Goal: Transaction & Acquisition: Purchase product/service

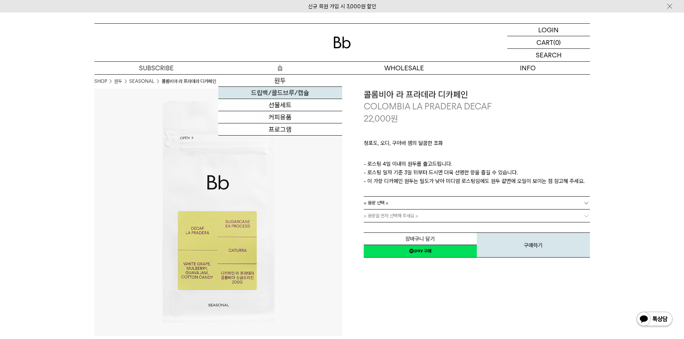
click at [282, 95] on link "드립백/콜드브루/캡슐" at bounding box center [280, 93] width 124 height 12
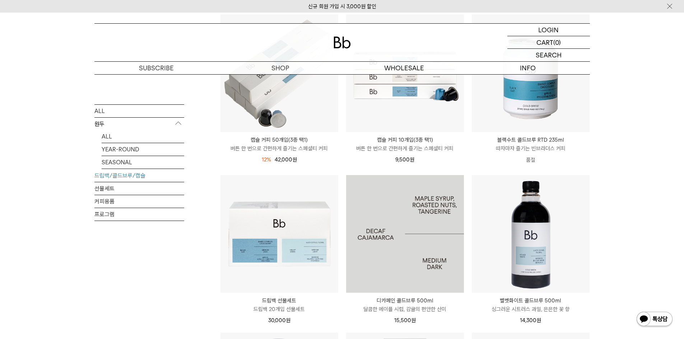
scroll to position [323, 0]
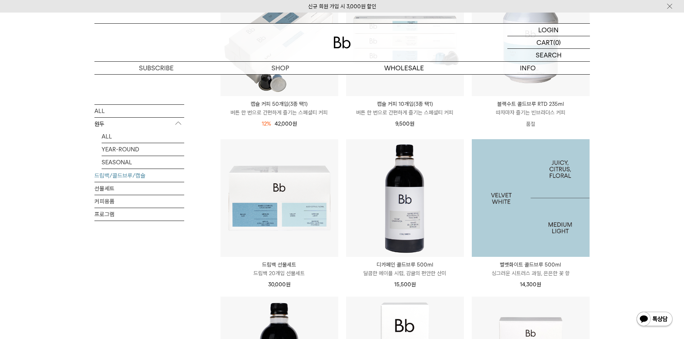
click at [521, 165] on img at bounding box center [531, 198] width 118 height 118
